Goal: Task Accomplishment & Management: Use online tool/utility

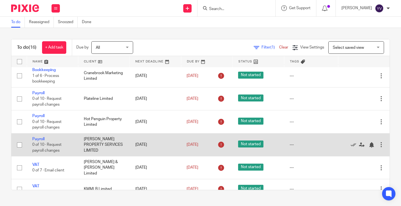
scroll to position [193, 0]
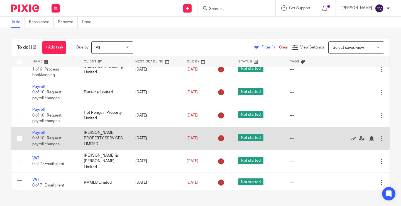
click at [40, 132] on link "Payroll" at bounding box center [38, 133] width 12 height 4
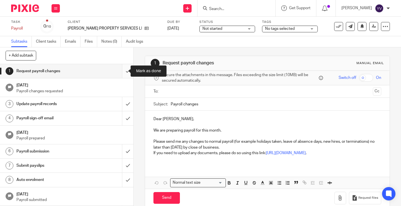
click at [122, 69] on input "submit" at bounding box center [66, 71] width 133 height 14
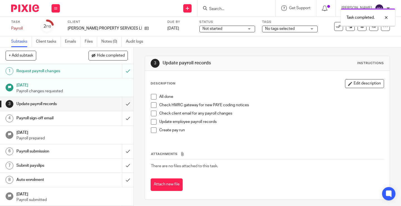
click at [151, 97] on span at bounding box center [154, 97] width 6 height 6
drag, startPoint x: 152, startPoint y: 105, endPoint x: 153, endPoint y: 113, distance: 8.1
click at [152, 105] on span at bounding box center [154, 105] width 6 height 6
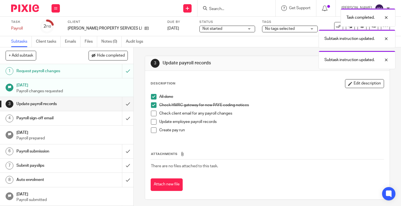
click at [152, 114] on span at bounding box center [154, 113] width 6 height 6
click at [152, 130] on span at bounding box center [154, 130] width 6 height 6
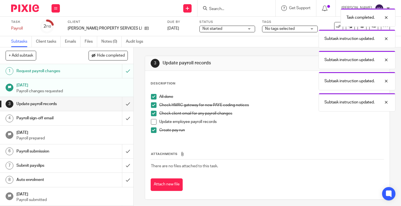
click at [151, 122] on span at bounding box center [154, 122] width 6 height 6
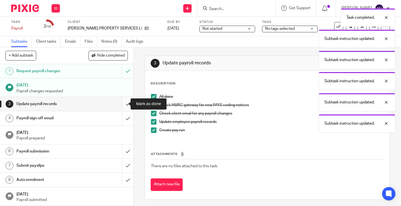
click at [122, 102] on input "submit" at bounding box center [66, 104] width 133 height 14
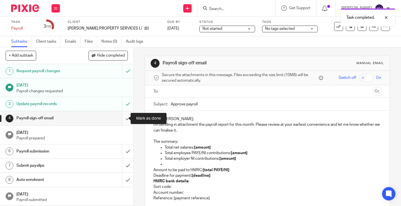
click at [122, 117] on input "submit" at bounding box center [66, 118] width 133 height 14
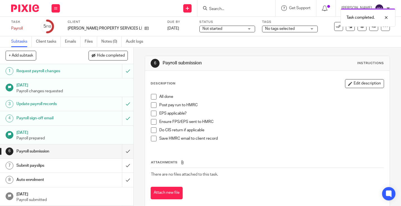
click at [152, 96] on span at bounding box center [154, 97] width 6 height 6
click at [151, 105] on span at bounding box center [154, 105] width 6 height 6
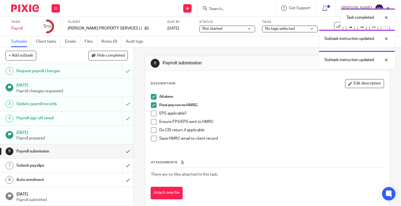
click at [151, 114] on span at bounding box center [154, 113] width 6 height 6
click at [152, 121] on span at bounding box center [154, 122] width 6 height 6
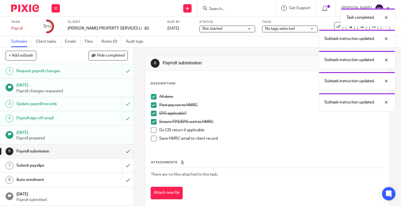
click at [154, 129] on span at bounding box center [154, 130] width 6 height 6
drag, startPoint x: 152, startPoint y: 138, endPoint x: 140, endPoint y: 144, distance: 13.6
click at [152, 138] on span at bounding box center [154, 139] width 6 height 6
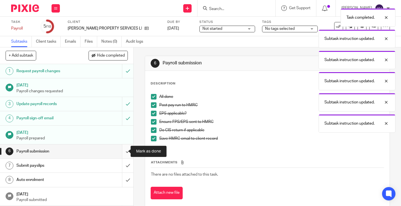
click at [123, 150] on input "submit" at bounding box center [66, 151] width 133 height 14
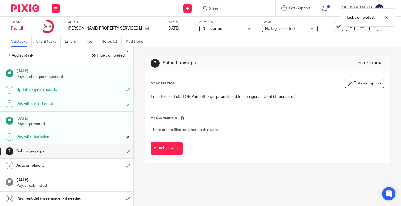
scroll to position [20, 0]
click at [123, 144] on input "submit" at bounding box center [66, 151] width 133 height 14
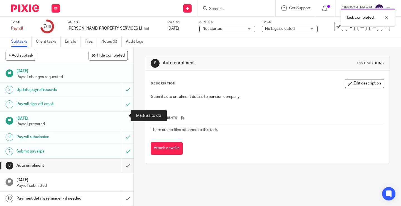
scroll to position [20, 0]
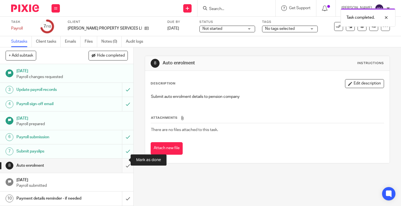
click at [122, 159] on input "submit" at bounding box center [66, 165] width 133 height 14
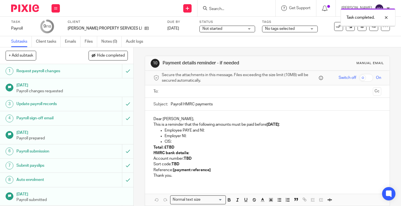
scroll to position [20, 0]
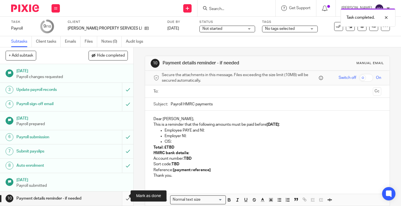
click at [122, 194] on input "submit" at bounding box center [66, 198] width 133 height 14
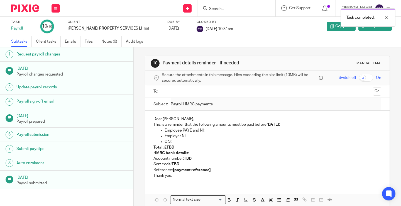
scroll to position [14, 0]
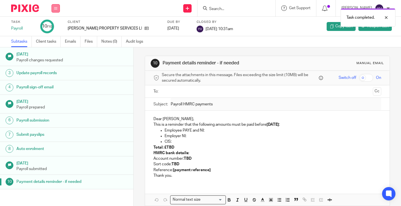
click at [57, 8] on button at bounding box center [55, 8] width 8 height 8
click at [54, 26] on link "Work" at bounding box center [53, 26] width 10 height 4
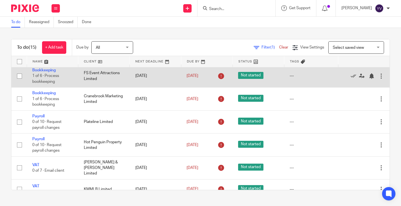
scroll to position [167, 0]
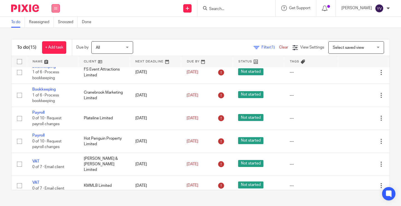
click at [55, 11] on button at bounding box center [55, 8] width 8 height 8
click at [137, 26] on div "To do Reassigned Snoozed Done" at bounding box center [200, 22] width 401 height 11
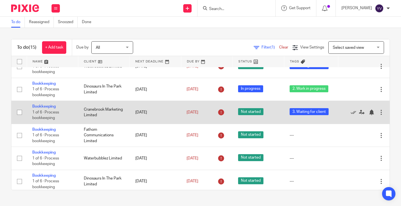
scroll to position [0, 0]
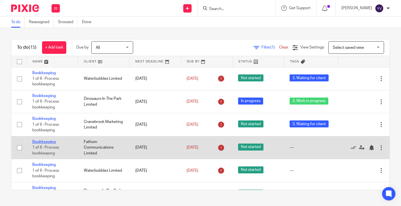
click at [46, 141] on link "Bookkeeping" at bounding box center [43, 142] width 23 height 4
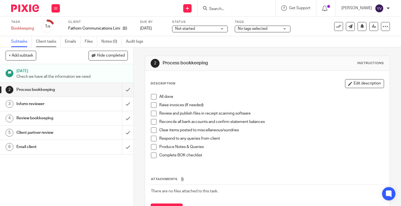
click at [51, 40] on link "Client tasks" at bounding box center [48, 41] width 25 height 11
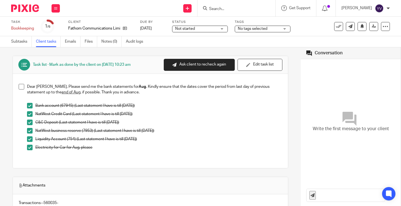
scroll to position [139, 0]
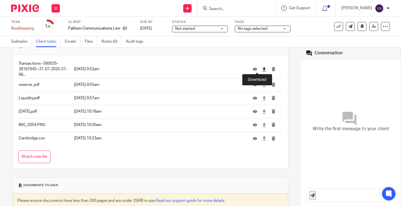
click at [262, 70] on icon at bounding box center [264, 69] width 4 height 4
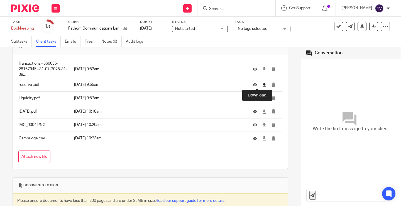
click at [262, 85] on icon at bounding box center [264, 85] width 4 height 4
click at [262, 98] on icon at bounding box center [264, 98] width 4 height 4
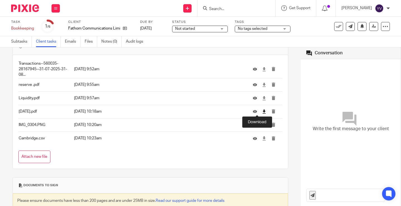
click at [262, 112] on icon at bounding box center [264, 111] width 4 height 4
click at [262, 124] on icon at bounding box center [264, 125] width 4 height 4
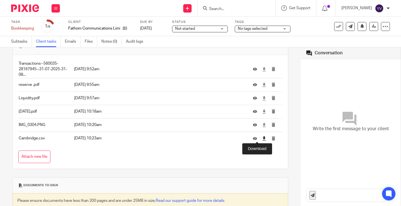
click at [262, 138] on icon at bounding box center [264, 138] width 4 height 4
